Goal: Task Accomplishment & Management: Use online tool/utility

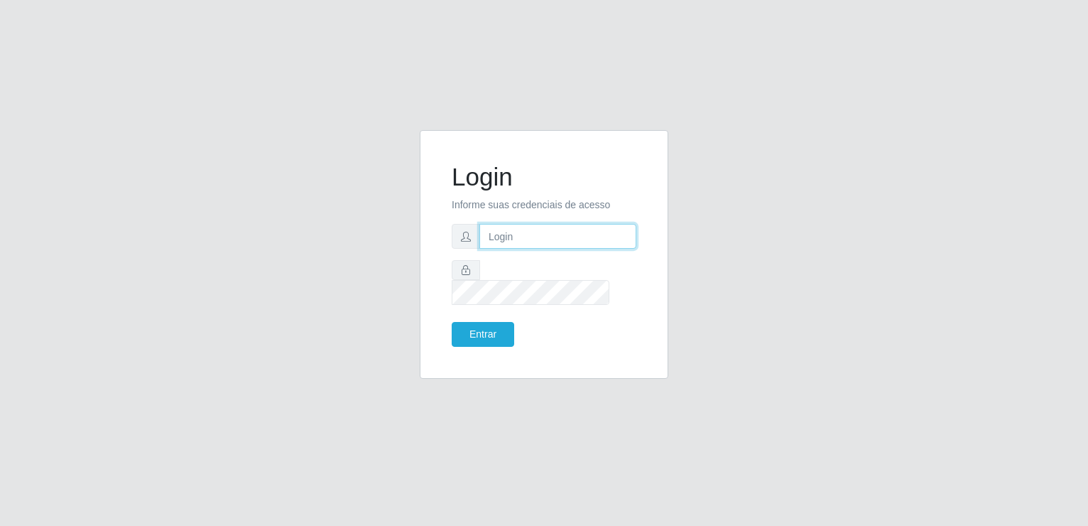
click at [519, 249] on input "text" at bounding box center [557, 236] width 157 height 25
type input "[EMAIL_ADDRESS][DOMAIN_NAME]"
click at [484, 323] on button "Entrar" at bounding box center [483, 334] width 63 height 25
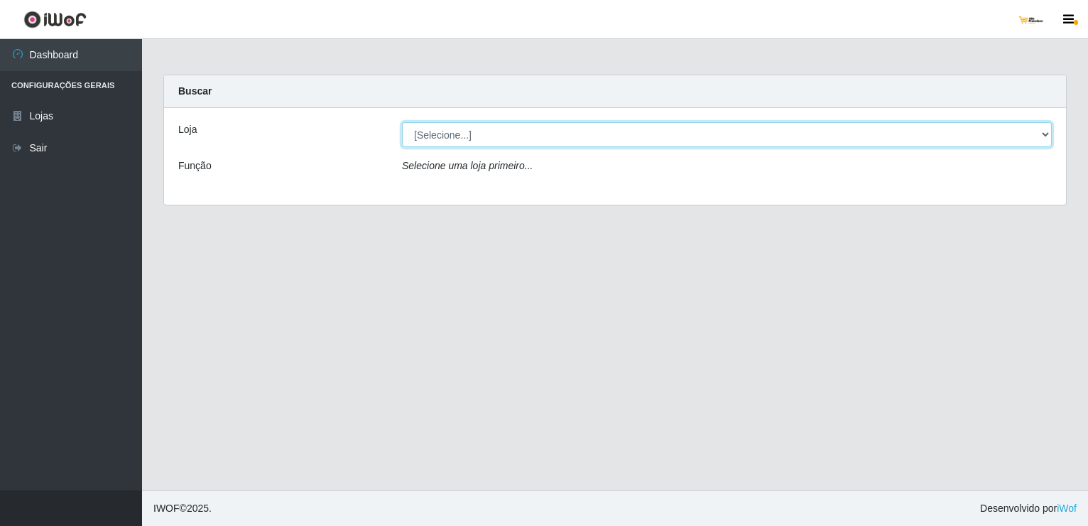
drag, startPoint x: 461, startPoint y: 129, endPoint x: 462, endPoint y: 137, distance: 7.8
click at [461, 129] on select "[Selecione...] [GEOGRAPHIC_DATA]" at bounding box center [727, 134] width 650 height 25
select select "168"
click at [402, 122] on select "[Selecione...] [GEOGRAPHIC_DATA]" at bounding box center [727, 134] width 650 height 25
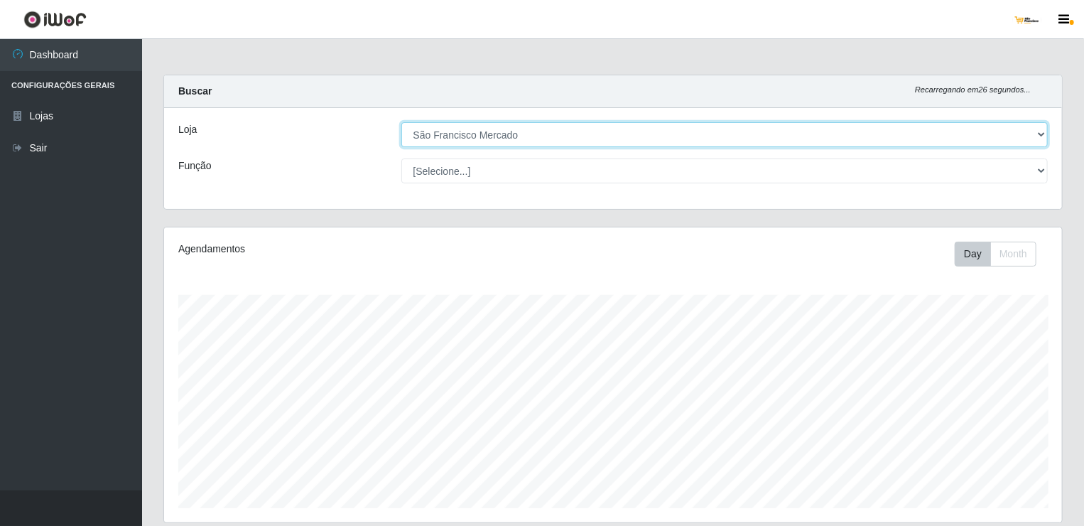
scroll to position [225, 0]
